Goal: Task Accomplishment & Management: Complete application form

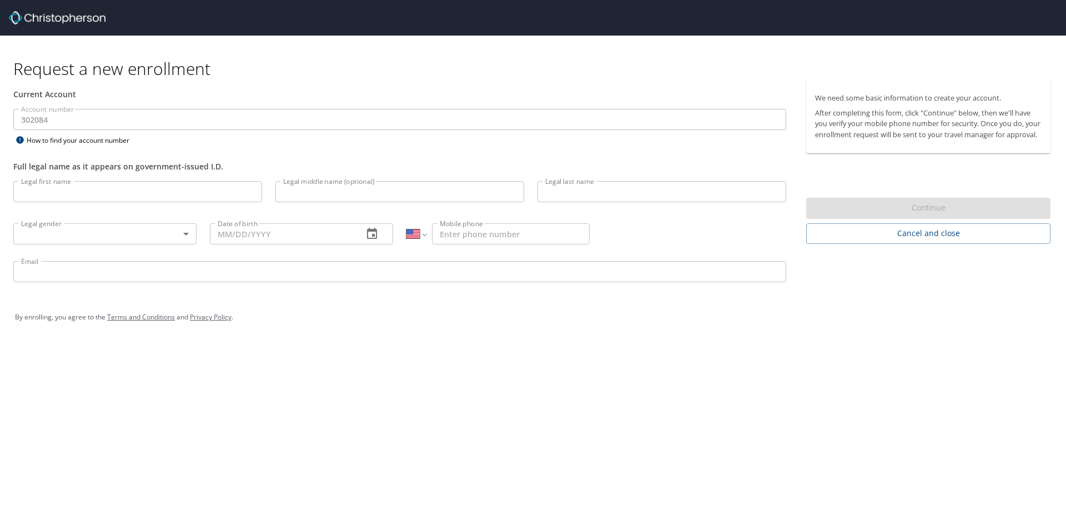
select select "US"
click at [58, 193] on input "Legal first name" at bounding box center [137, 191] width 249 height 21
type input "[PERSON_NAME]"
type input "Irons"
click at [187, 232] on body "Request a new enrollment Current Account Account number 302084 Account number H…" at bounding box center [533, 262] width 1066 height 525
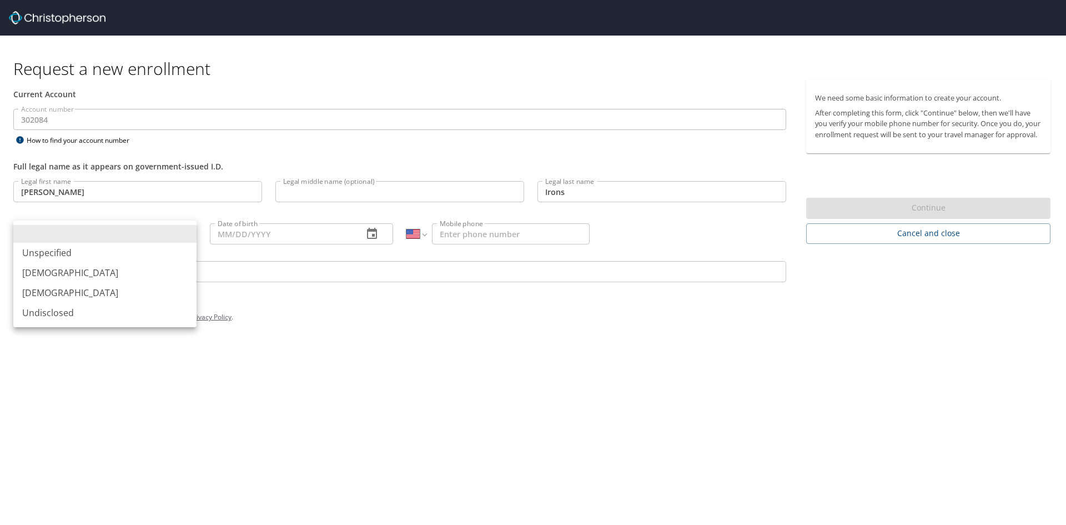
click at [61, 273] on li "[DEMOGRAPHIC_DATA]" at bounding box center [104, 273] width 183 height 20
type input "[DEMOGRAPHIC_DATA]"
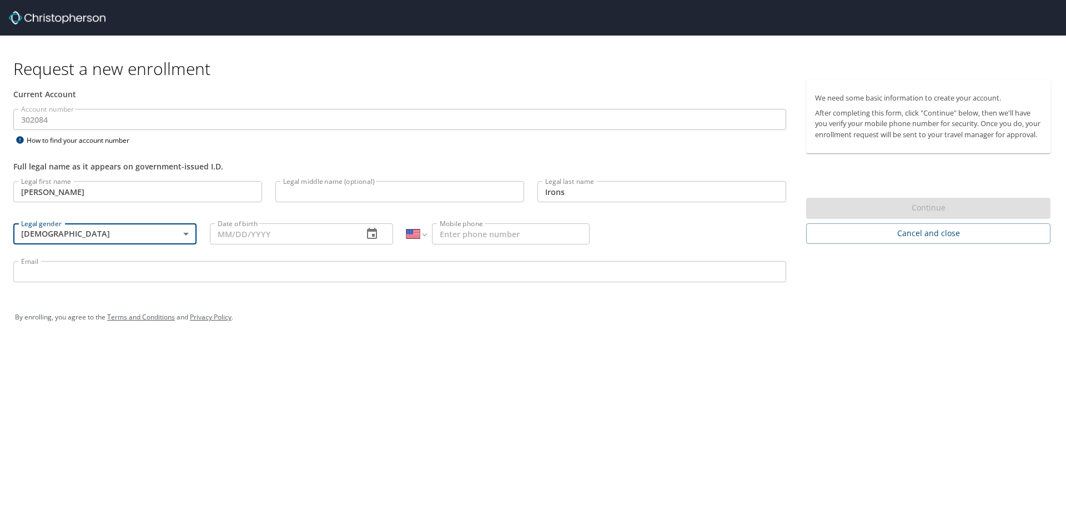
click at [372, 238] on icon "button" at bounding box center [371, 233] width 13 height 13
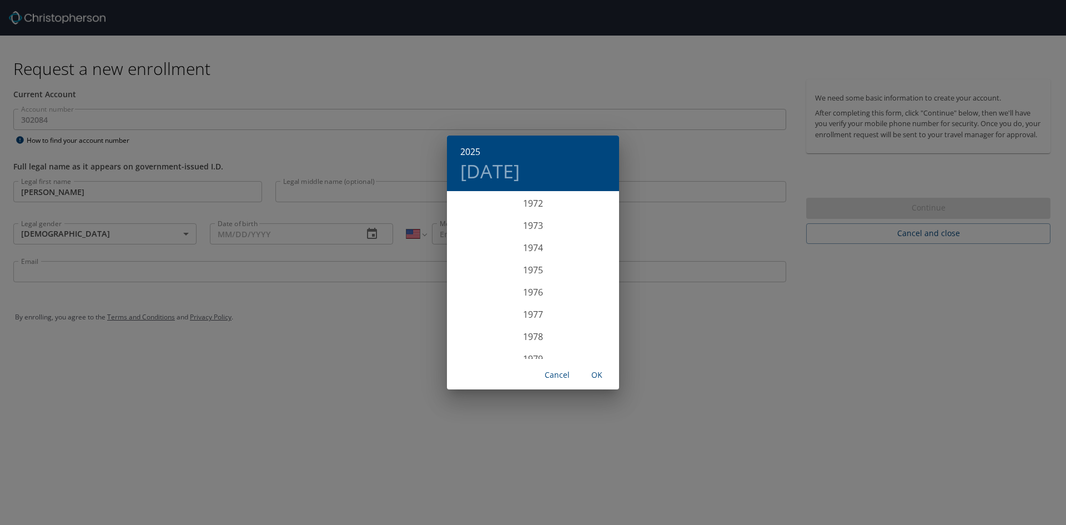
scroll to position [1788, 0]
click at [532, 215] on div "1980" at bounding box center [533, 214] width 172 height 22
click at [591, 340] on div "Dec" at bounding box center [590, 338] width 57 height 42
click at [551, 249] on span "4" at bounding box center [555, 249] width 20 height 7
click at [595, 375] on span "OK" at bounding box center [596, 375] width 27 height 14
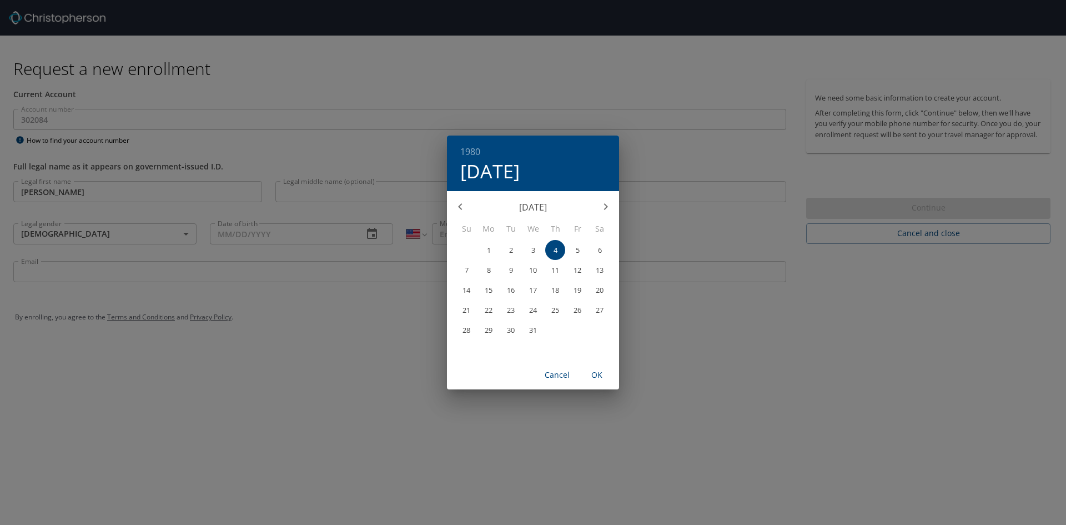
type input "[DATE]"
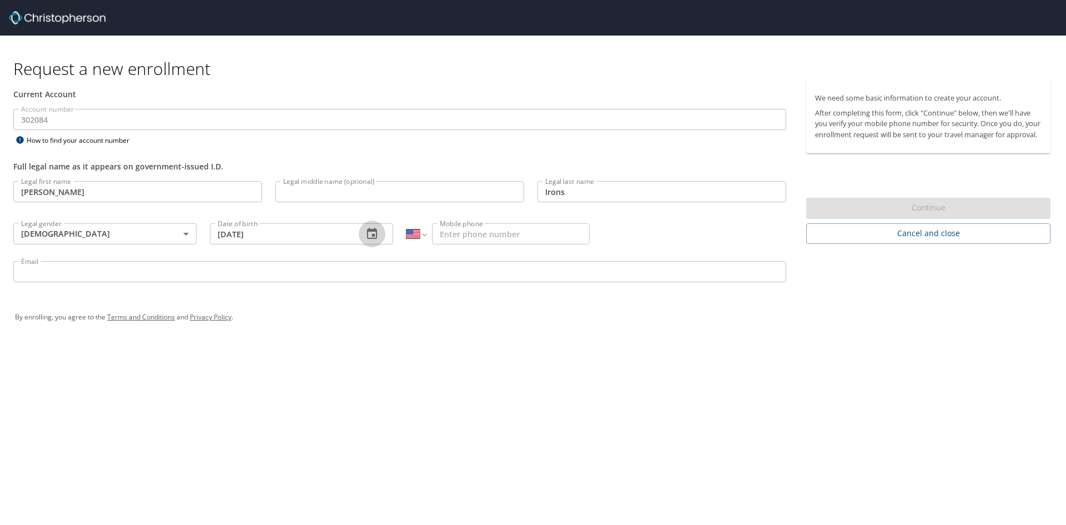
click at [466, 235] on input "Mobile phone" at bounding box center [511, 233] width 158 height 21
type input "[PHONE_NUMBER]"
click at [253, 274] on input "Email" at bounding box center [399, 271] width 773 height 21
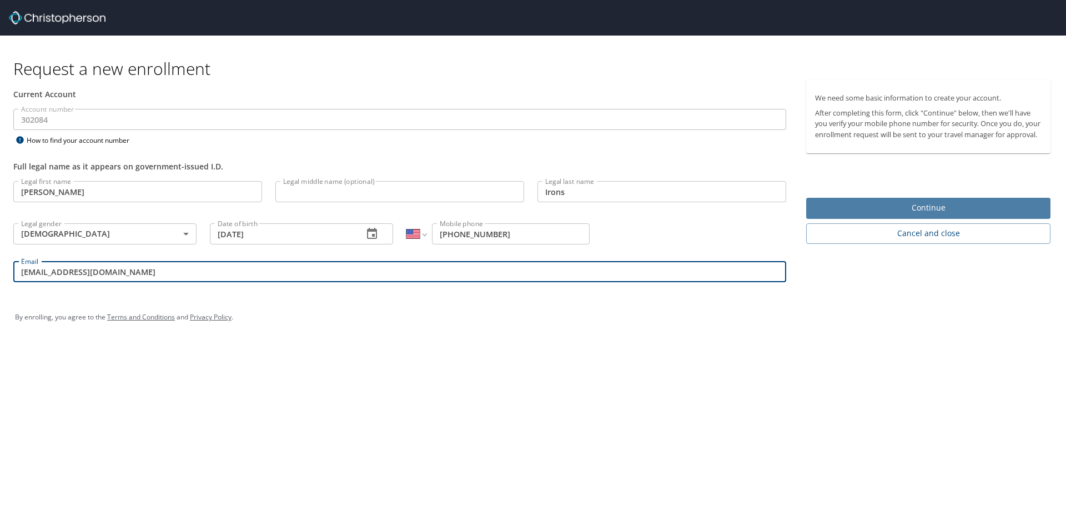
type input "[EMAIL_ADDRESS][DOMAIN_NAME]"
click at [902, 213] on span "Continue" at bounding box center [928, 208] width 227 height 14
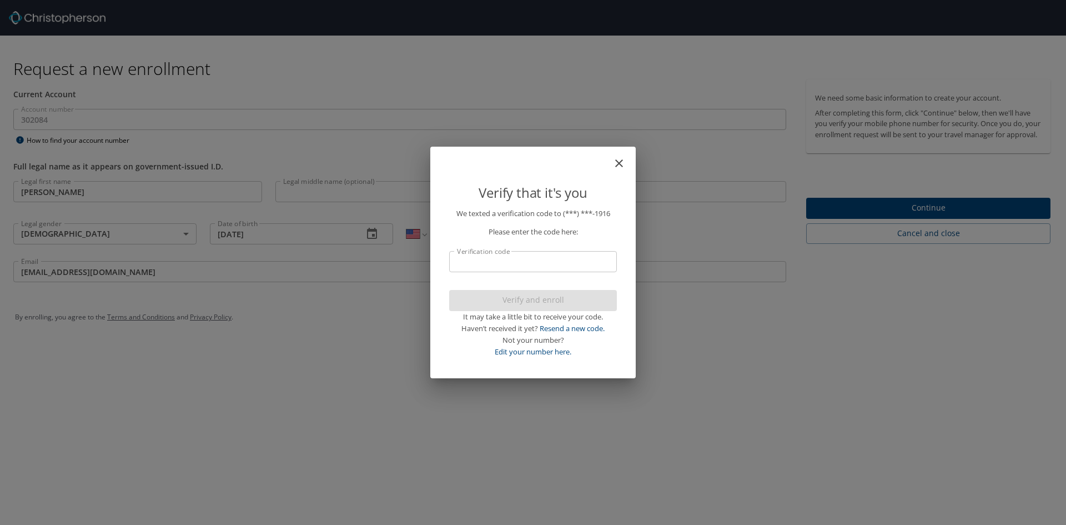
click at [600, 265] on input "Verification code" at bounding box center [533, 261] width 168 height 21
click at [583, 267] on input "Verification code" at bounding box center [533, 261] width 168 height 21
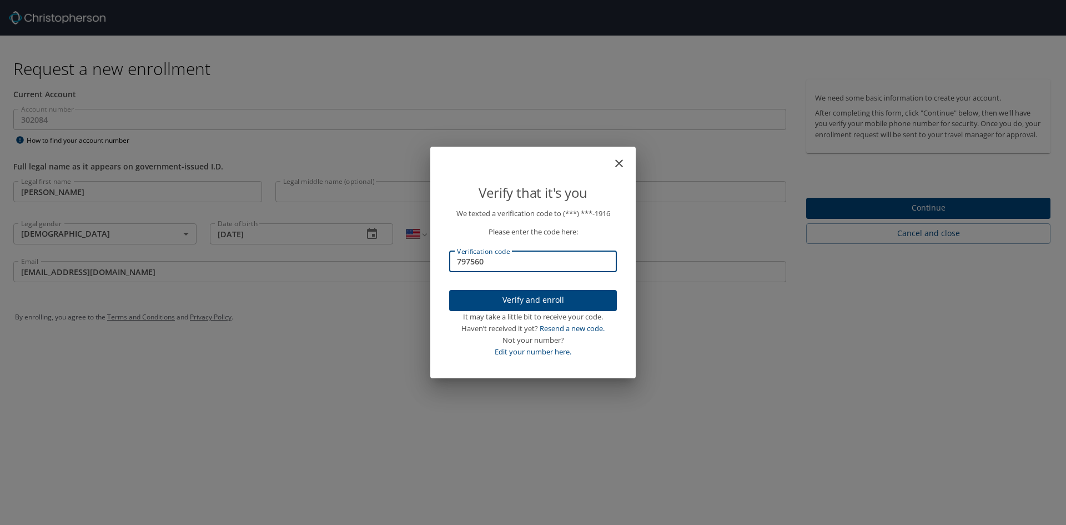
type input "797560"
click at [547, 298] on span "Verify and enroll" at bounding box center [533, 300] width 150 height 14
